Goal: Use online tool/utility: Utilize a website feature to perform a specific function

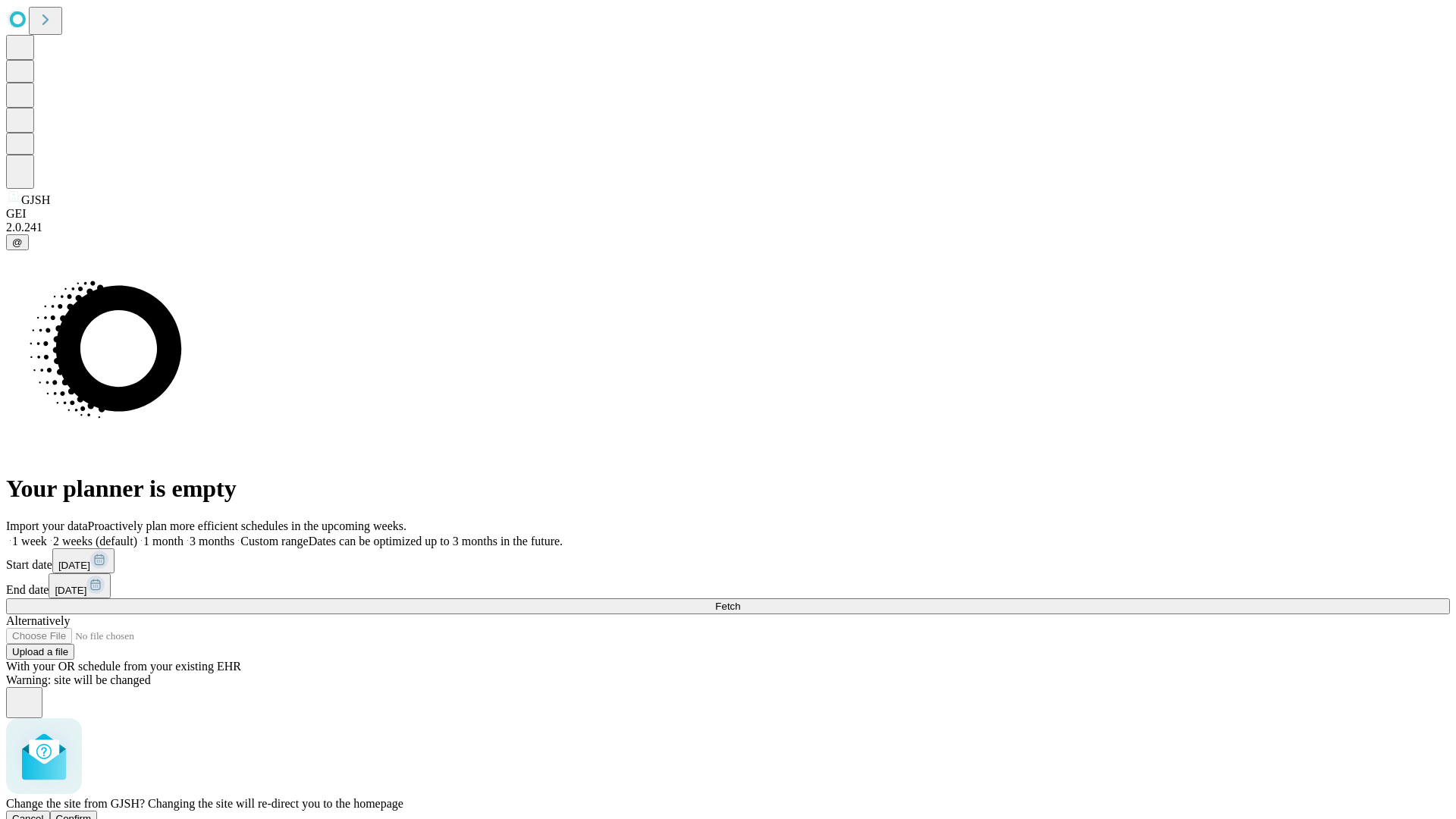
click at [92, 812] on span "Confirm" at bounding box center [73, 818] width 35 height 12
click at [137, 534] on label "2 weeks (default)" at bounding box center [92, 541] width 90 height 13
click at [740, 600] on span "Fetch" at bounding box center [727, 606] width 25 height 12
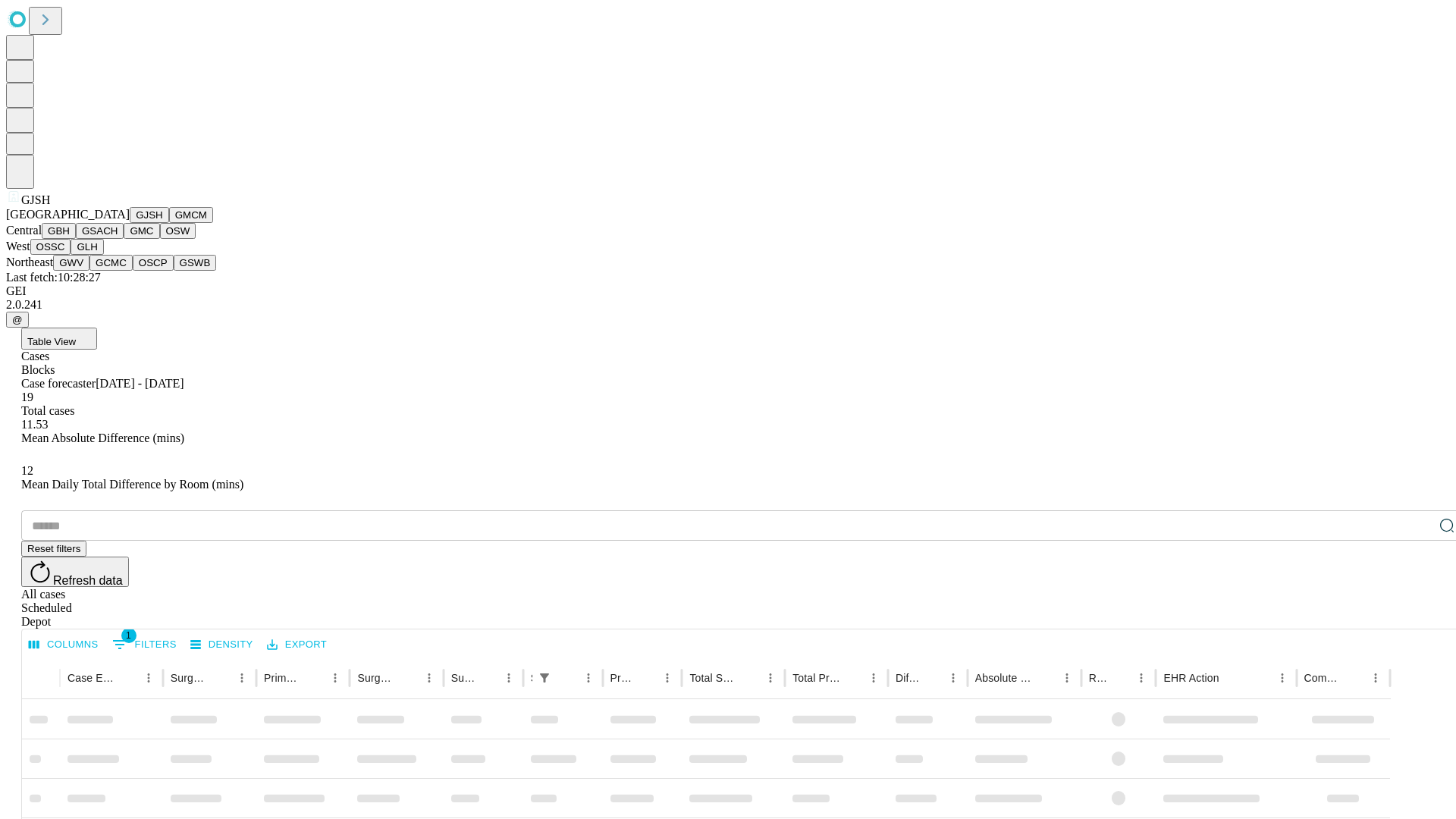
click at [169, 223] on button "GMCM" at bounding box center [191, 215] width 44 height 16
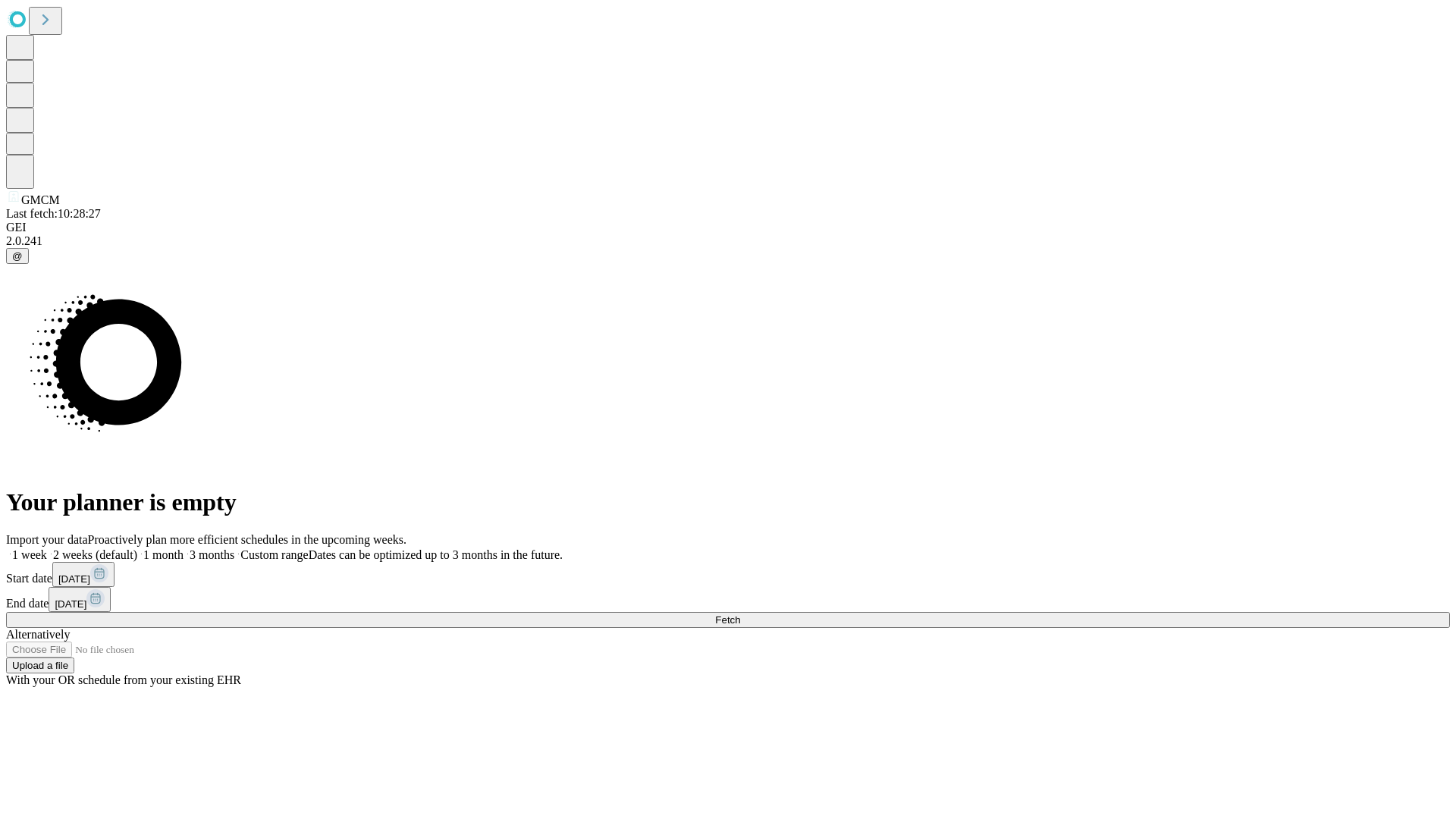
click at [137, 548] on label "2 weeks (default)" at bounding box center [92, 554] width 90 height 13
click at [740, 614] on span "Fetch" at bounding box center [727, 620] width 25 height 12
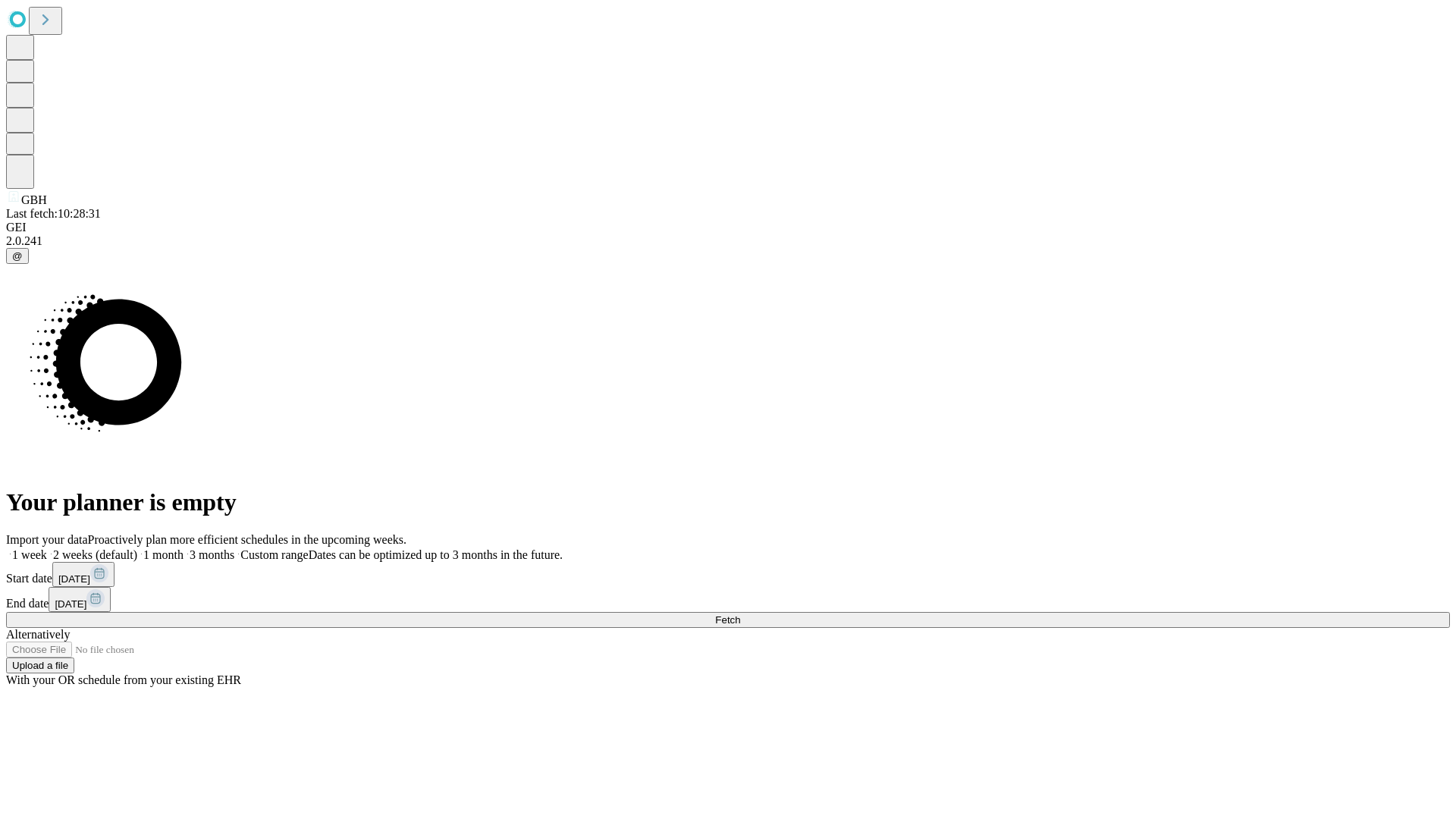
click at [740, 614] on span "Fetch" at bounding box center [727, 620] width 25 height 12
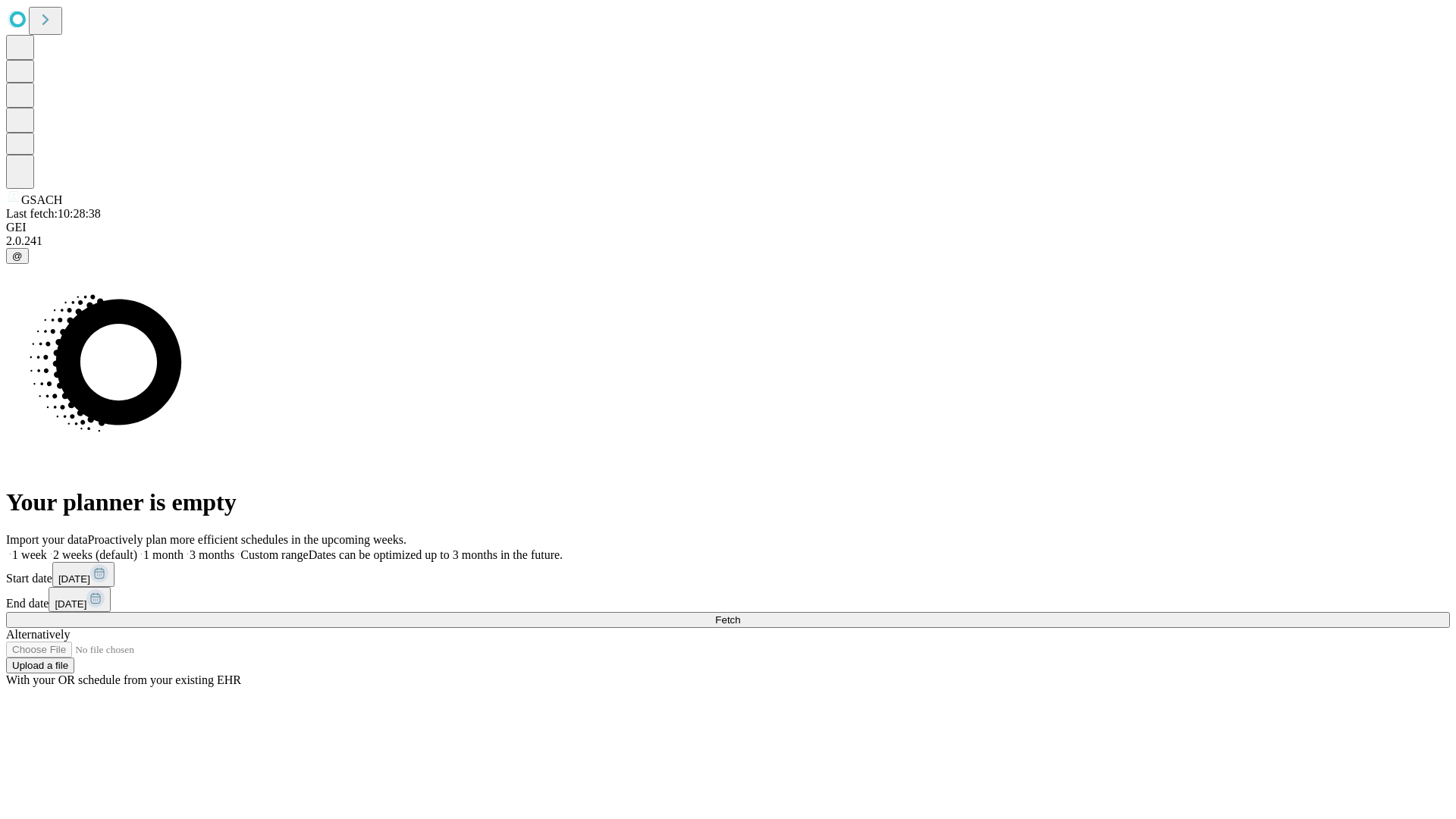
click at [137, 548] on label "2 weeks (default)" at bounding box center [92, 554] width 90 height 13
click at [740, 614] on span "Fetch" at bounding box center [727, 620] width 25 height 12
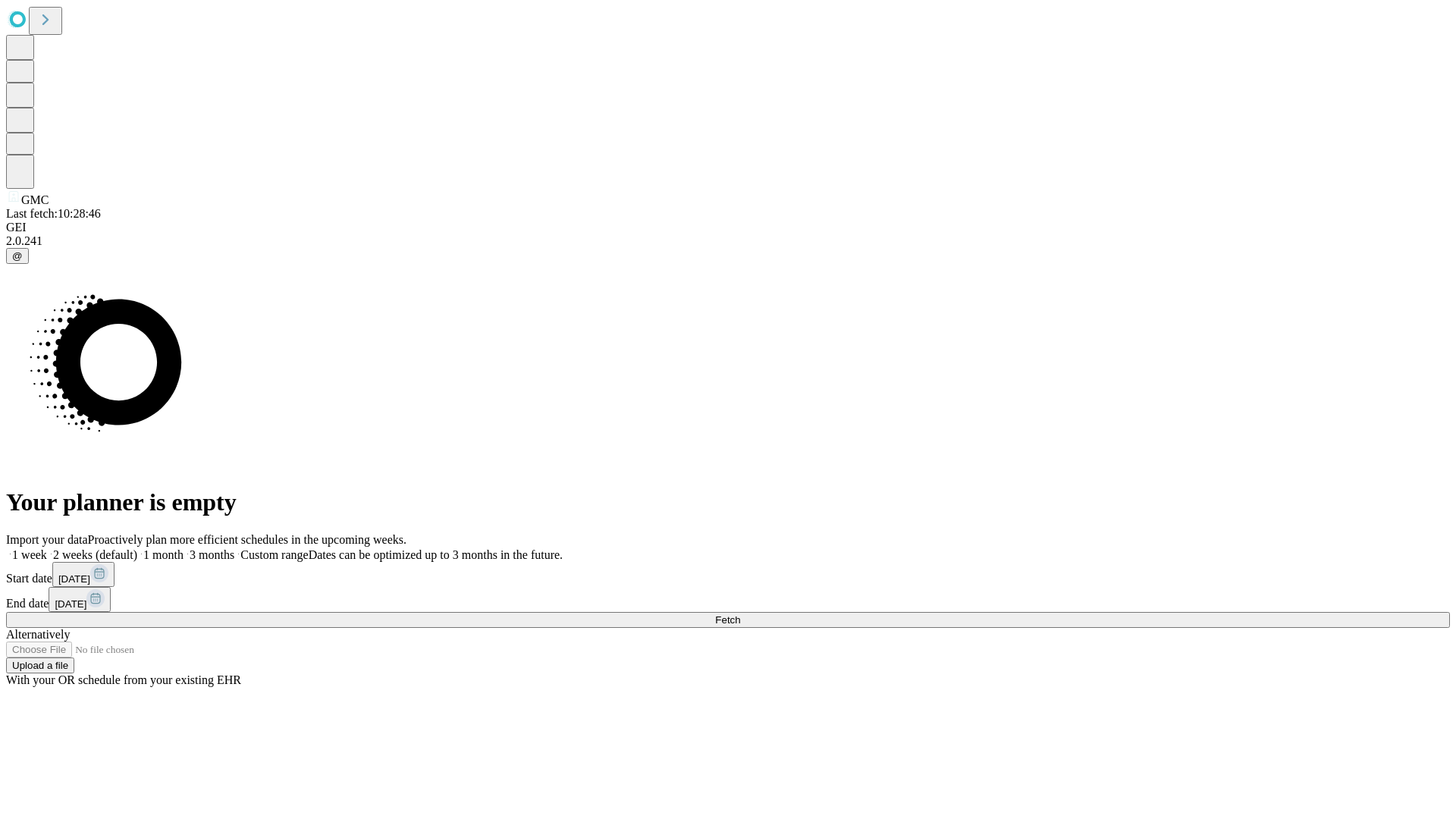
click at [137, 548] on label "2 weeks (default)" at bounding box center [92, 554] width 90 height 13
click at [740, 614] on span "Fetch" at bounding box center [727, 620] width 25 height 12
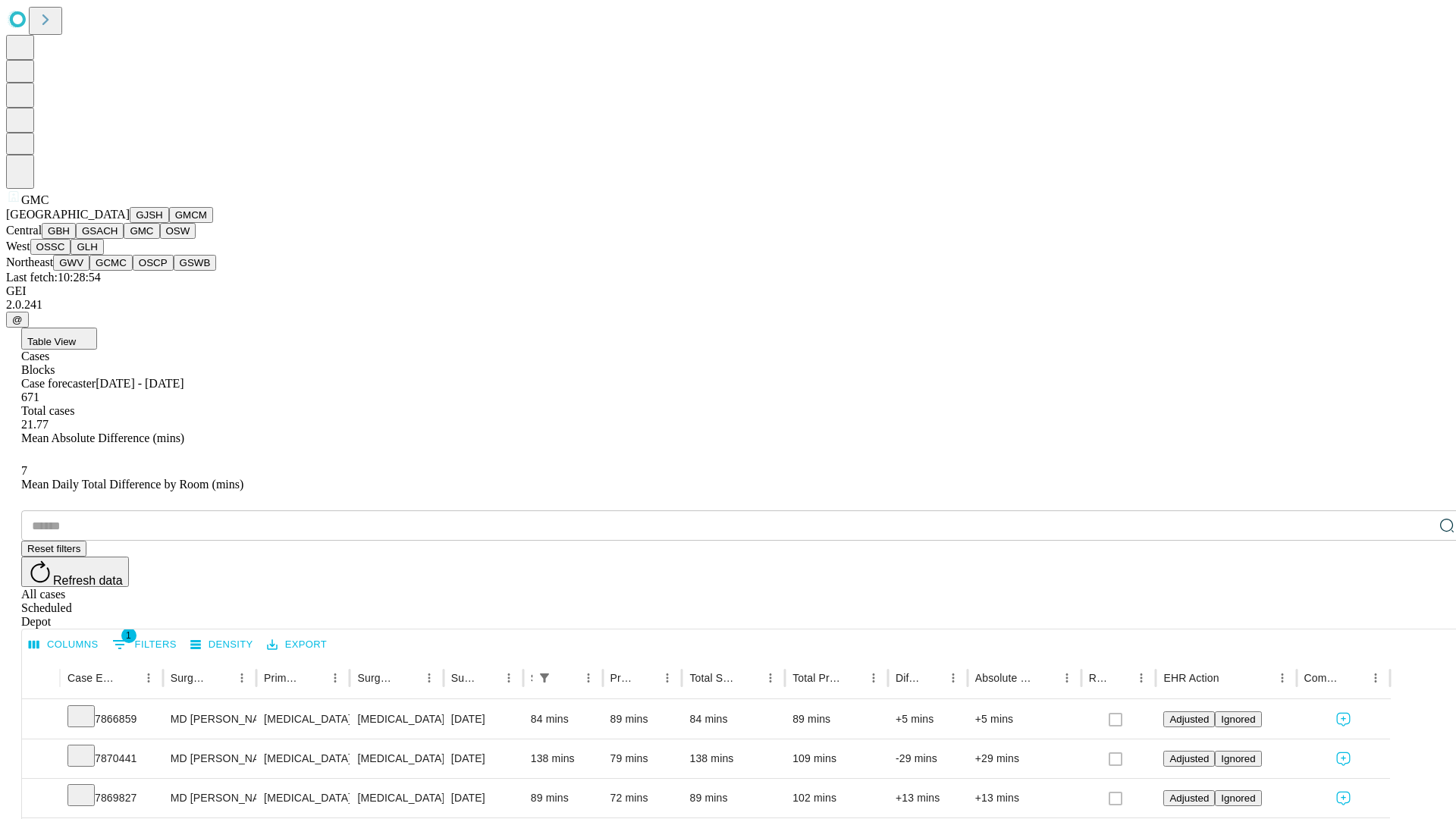
click at [160, 238] on button "OSW" at bounding box center [178, 230] width 36 height 16
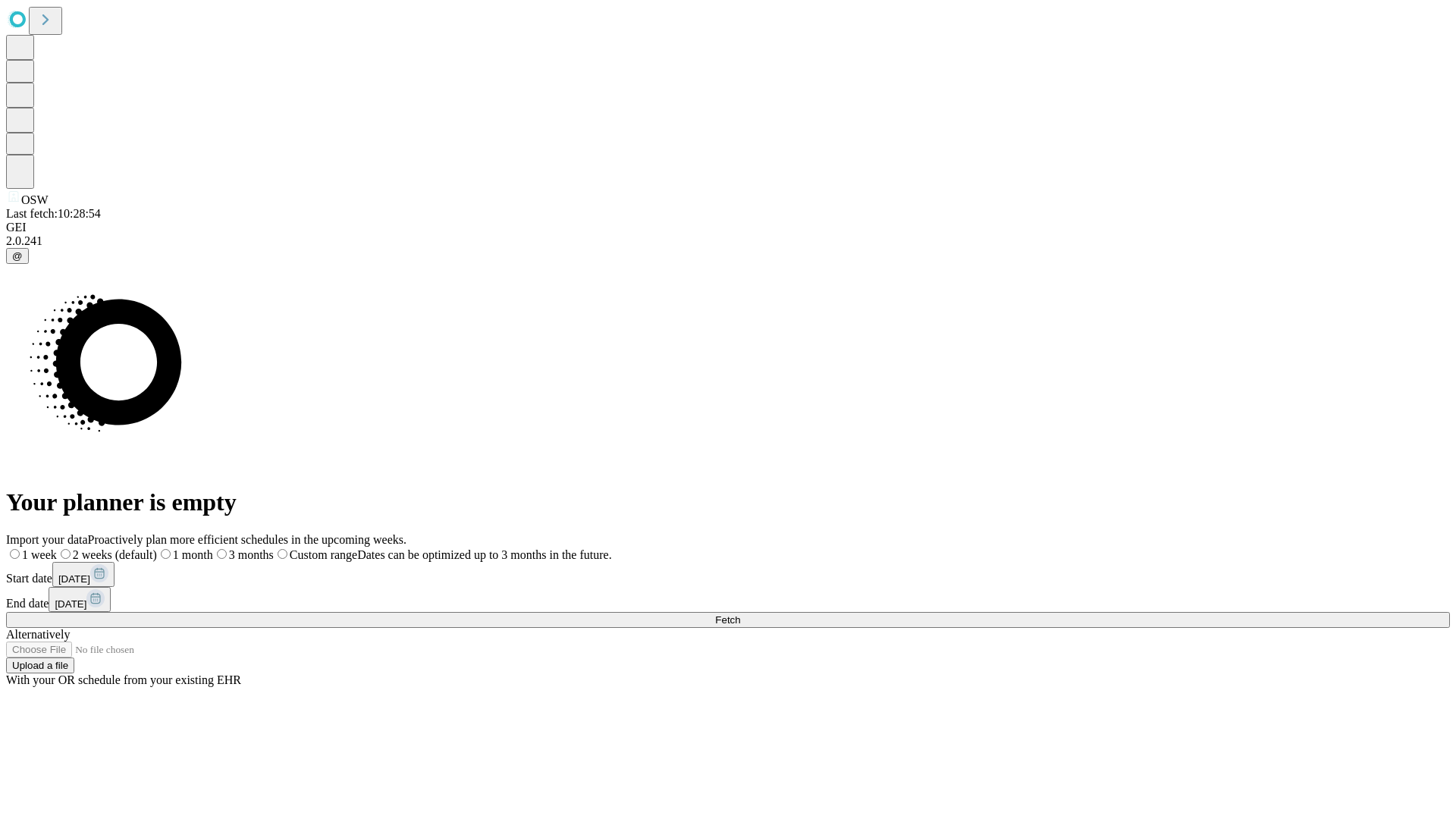
click at [157, 548] on label "2 weeks (default)" at bounding box center [107, 554] width 100 height 13
click at [740, 614] on span "Fetch" at bounding box center [727, 620] width 25 height 12
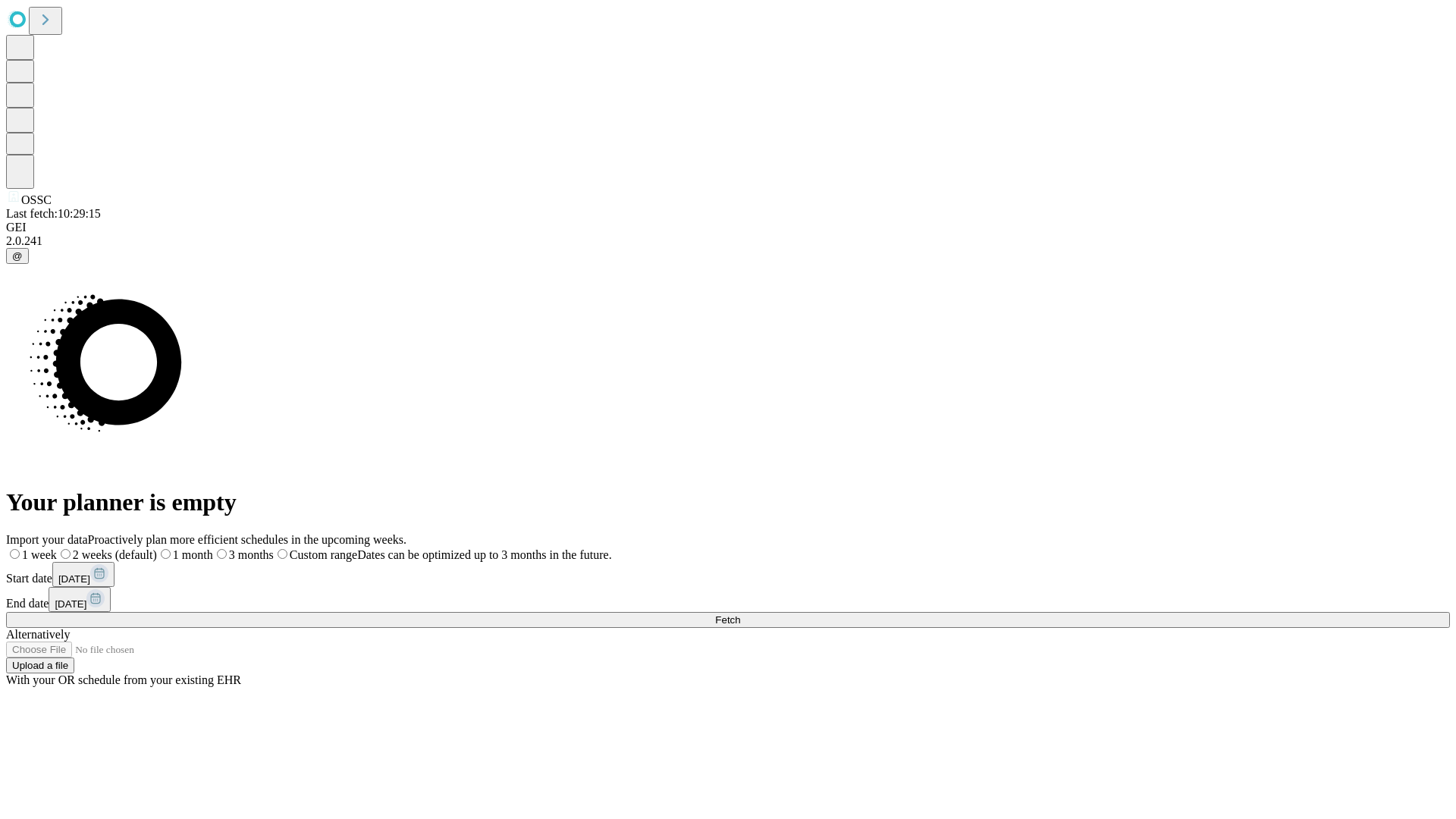
click at [157, 548] on label "2 weeks (default)" at bounding box center [107, 554] width 100 height 13
click at [740, 614] on span "Fetch" at bounding box center [727, 620] width 25 height 12
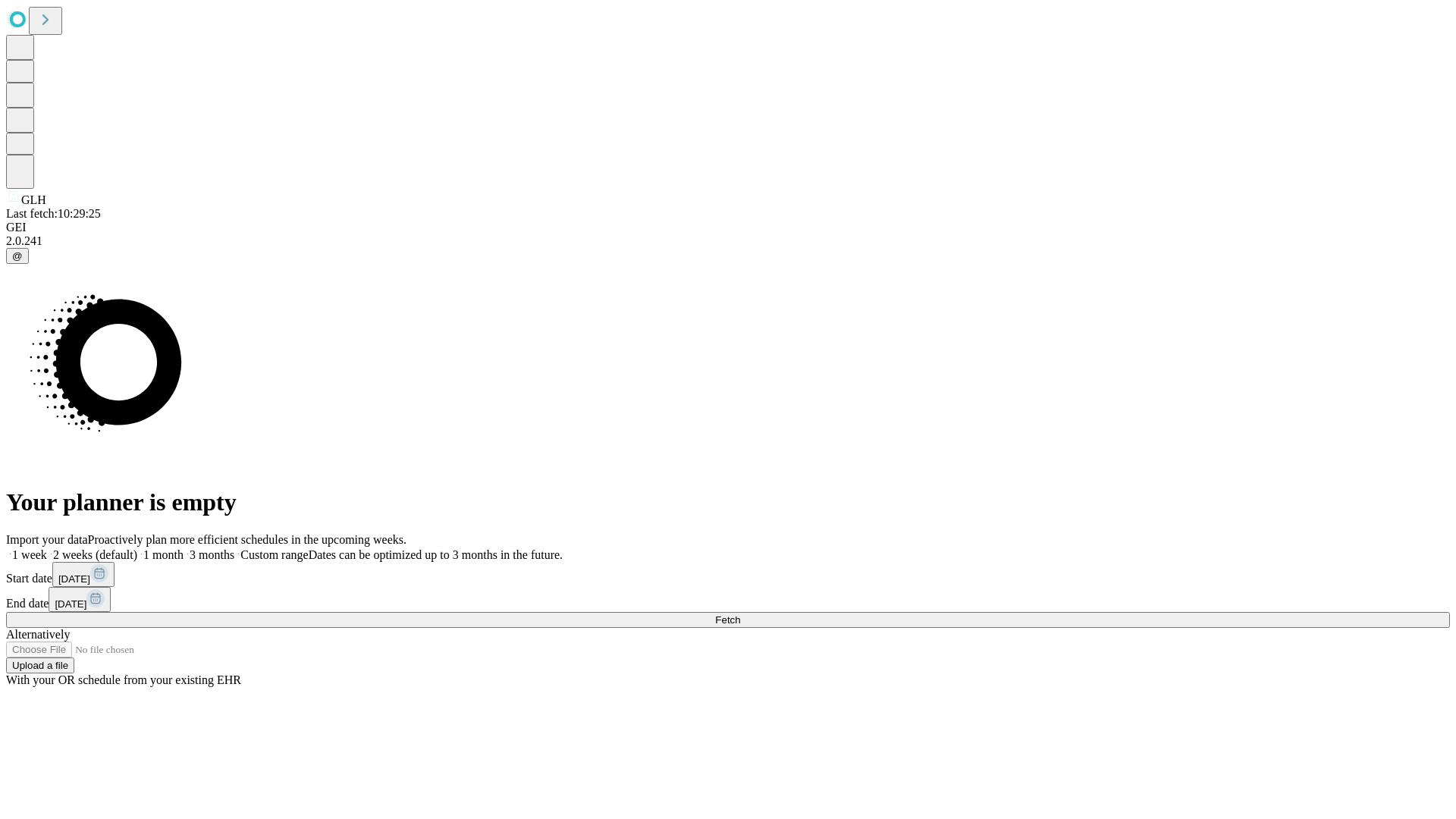
click at [137, 548] on label "2 weeks (default)" at bounding box center [92, 554] width 90 height 13
click at [740, 614] on span "Fetch" at bounding box center [727, 620] width 25 height 12
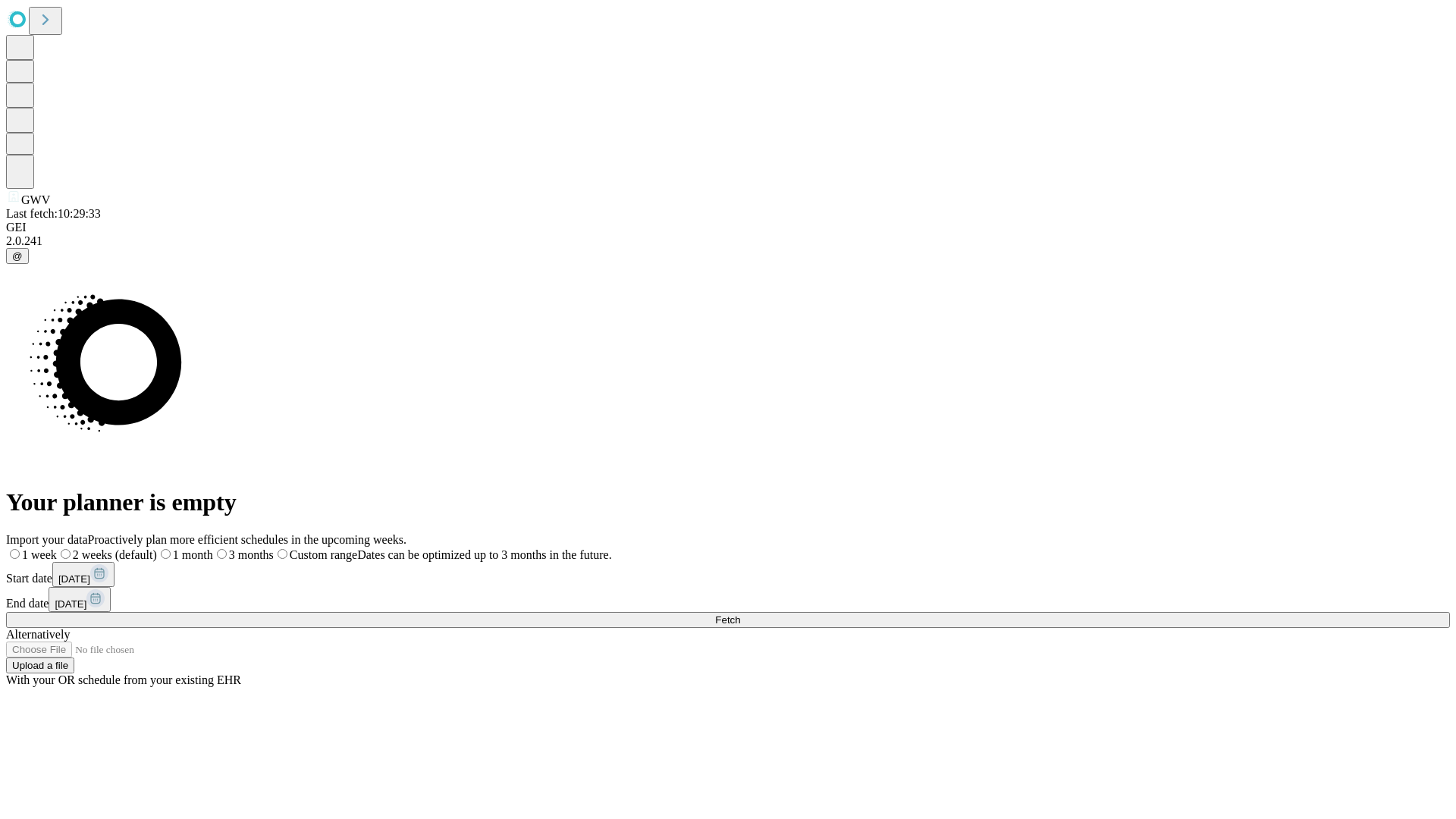
click at [157, 548] on label "2 weeks (default)" at bounding box center [107, 554] width 100 height 13
click at [740, 614] on span "Fetch" at bounding box center [727, 620] width 25 height 12
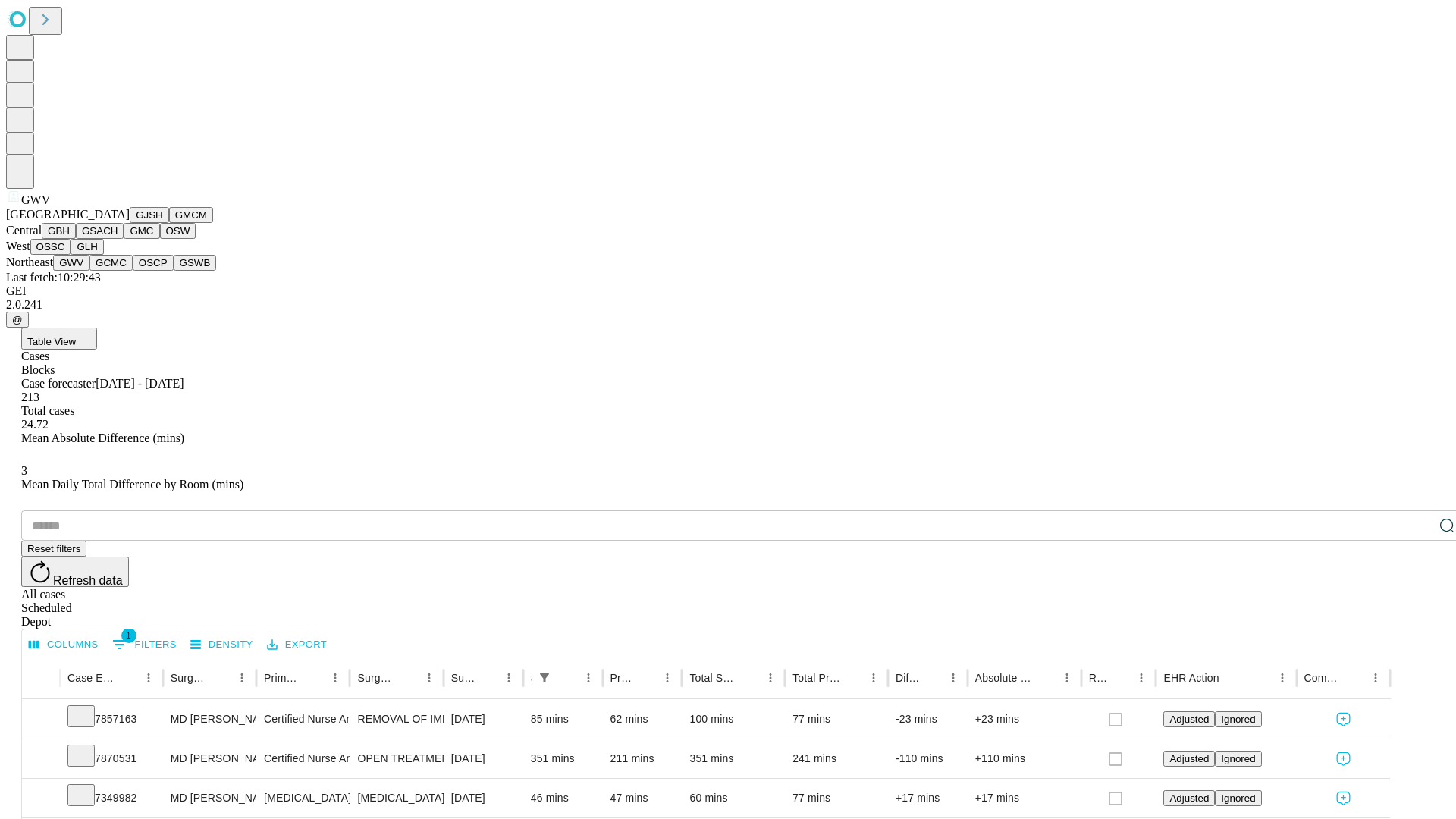
click at [118, 271] on button "GCMC" at bounding box center [111, 262] width 44 height 16
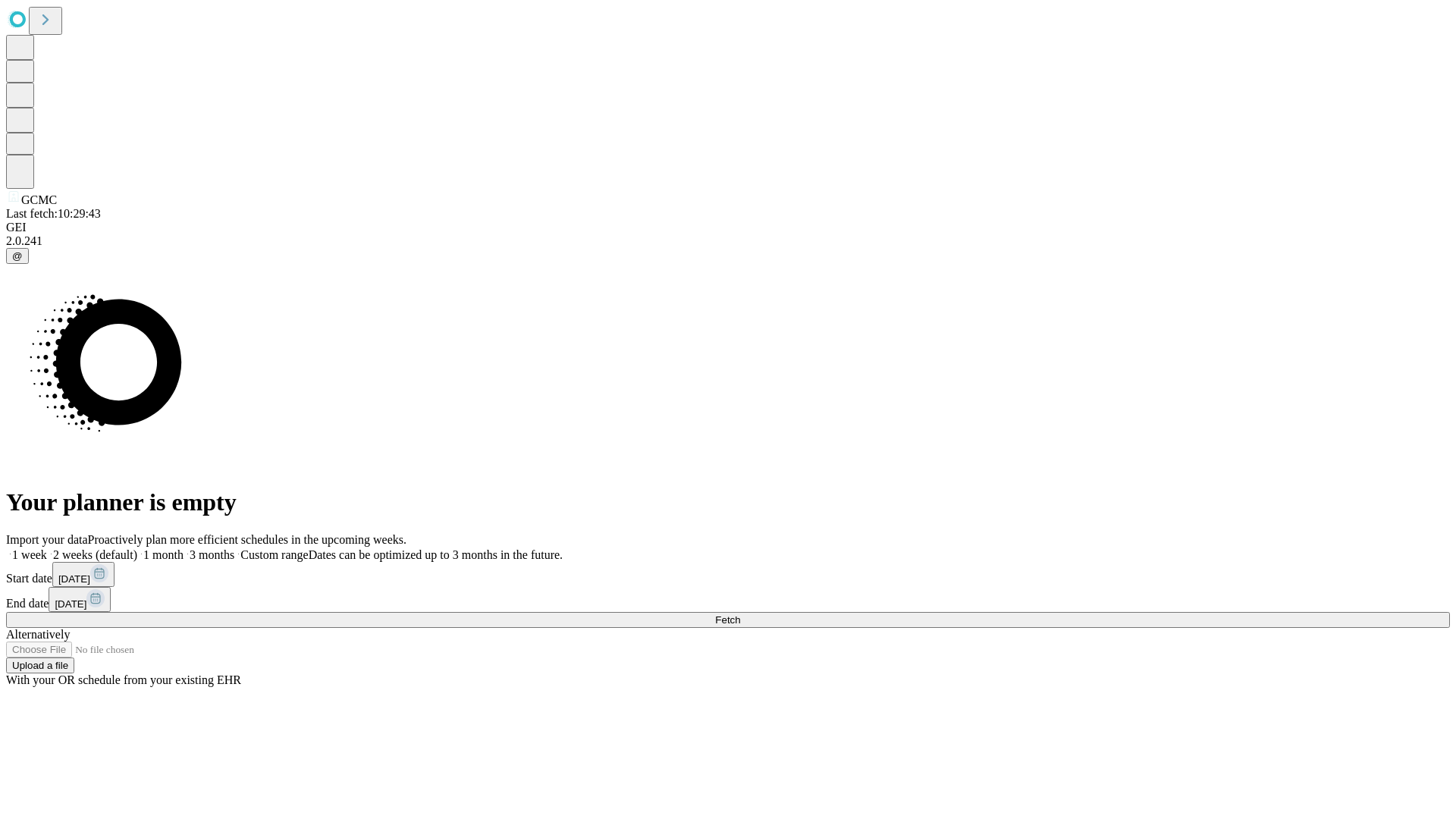
click at [137, 548] on label "2 weeks (default)" at bounding box center [92, 554] width 90 height 13
click at [740, 614] on span "Fetch" at bounding box center [727, 620] width 25 height 12
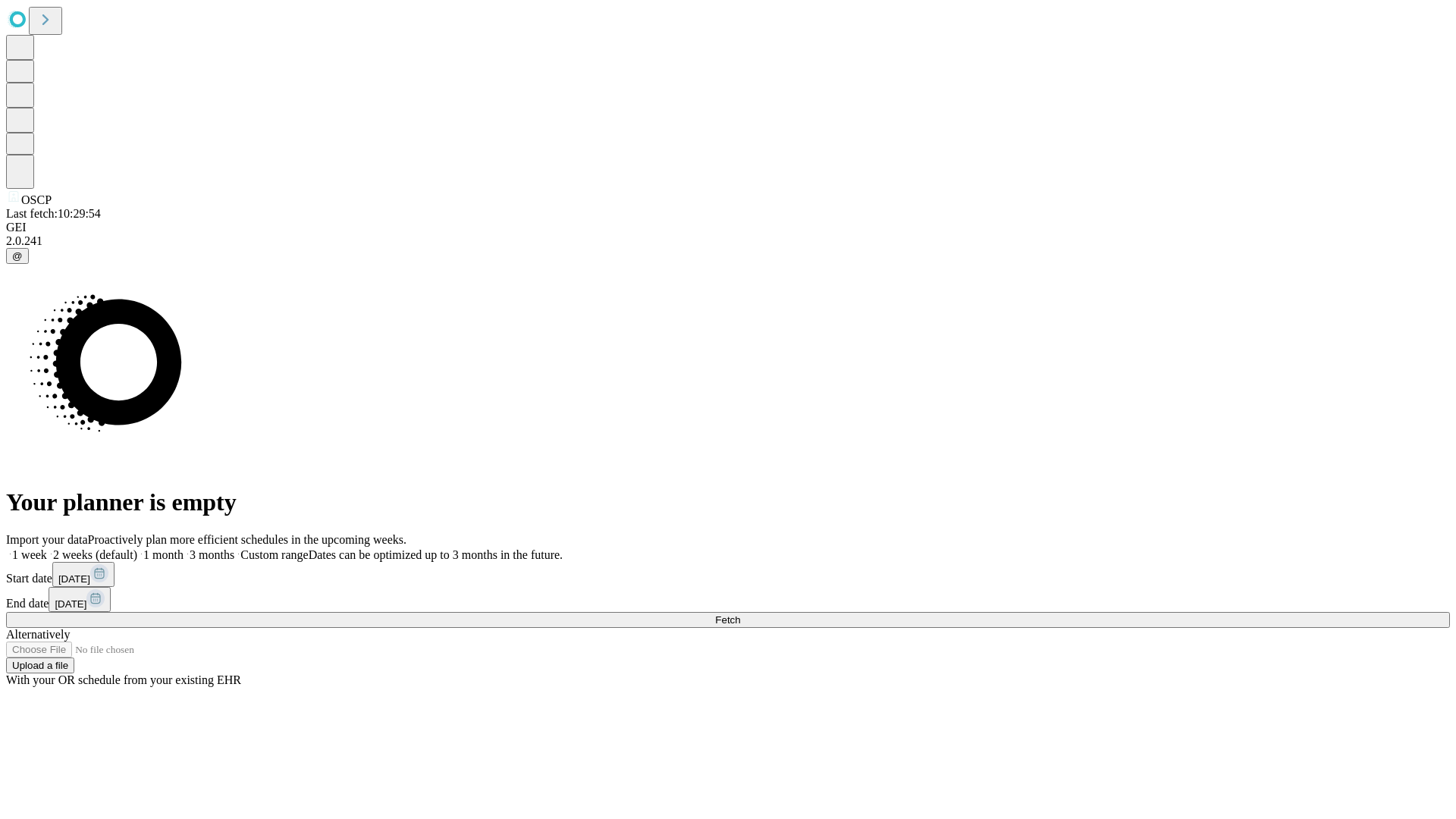
click at [137, 548] on label "2 weeks (default)" at bounding box center [92, 554] width 90 height 13
click at [740, 614] on span "Fetch" at bounding box center [727, 620] width 25 height 12
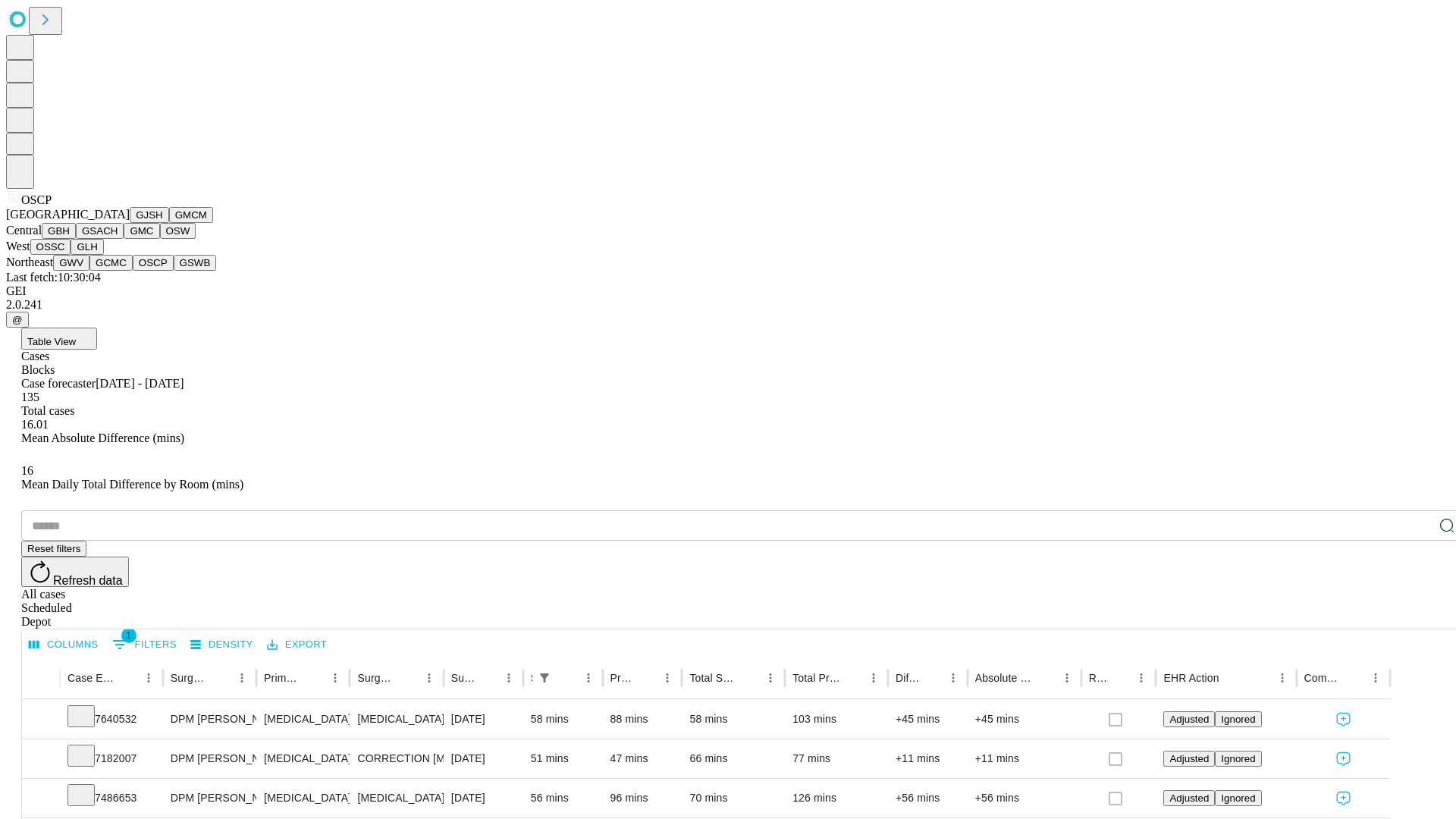
click at [174, 271] on button "GSWB" at bounding box center [195, 262] width 44 height 16
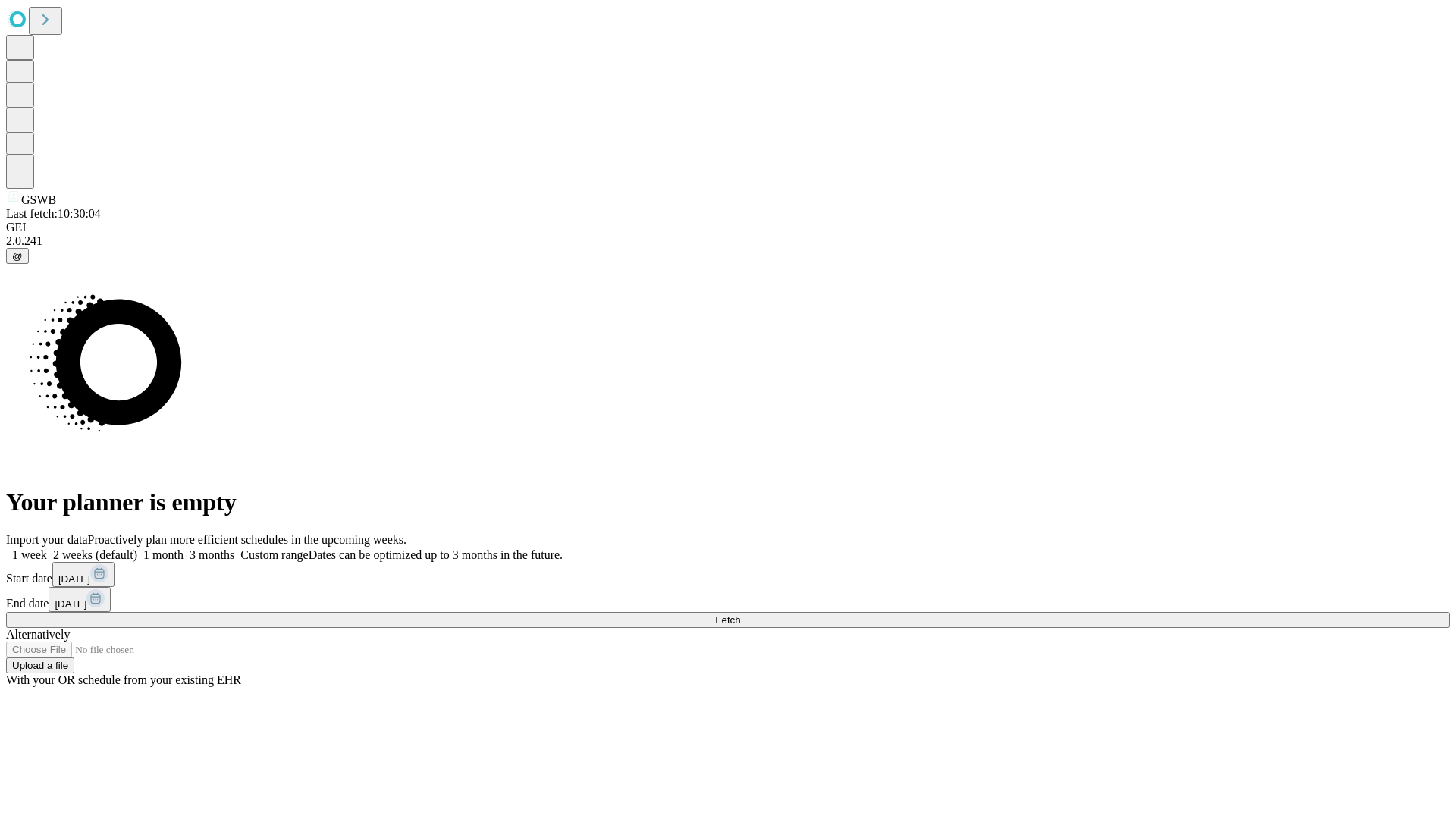
click at [137, 548] on label "2 weeks (default)" at bounding box center [92, 554] width 90 height 13
click at [740, 614] on span "Fetch" at bounding box center [727, 620] width 25 height 12
